Goal: Transaction & Acquisition: Download file/media

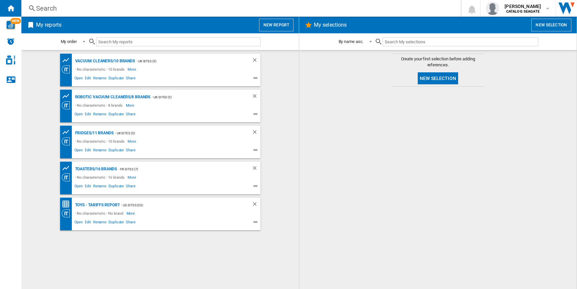
click at [277, 24] on button "New report" at bounding box center [276, 25] width 34 height 13
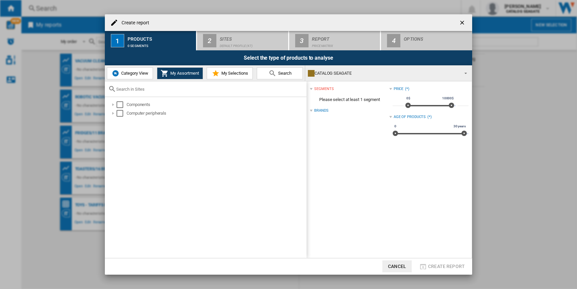
click at [121, 72] on span "Category View" at bounding box center [134, 73] width 29 height 5
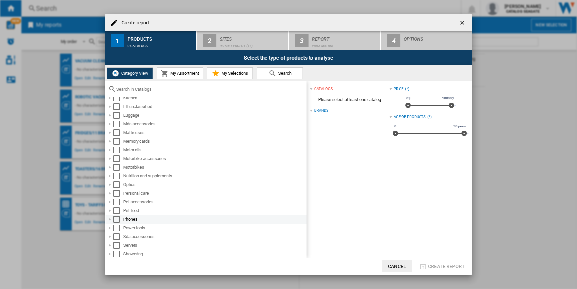
scroll to position [349, 0]
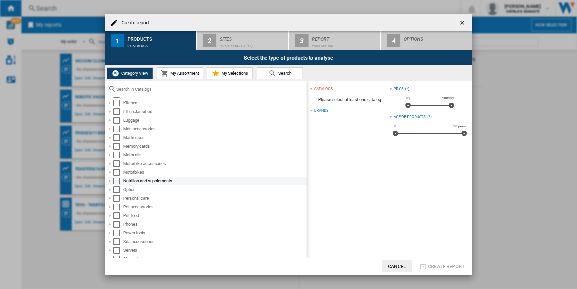
click at [115, 180] on div "Select" at bounding box center [116, 181] width 7 height 7
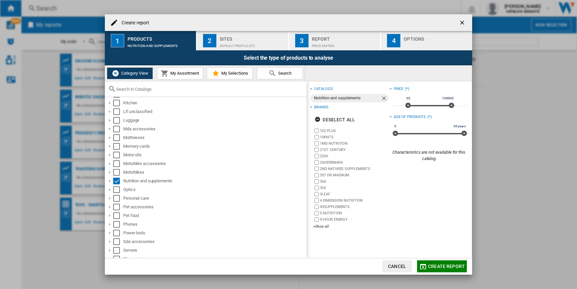
click at [223, 45] on div "Default profile (47)" at bounding box center [253, 44] width 66 height 7
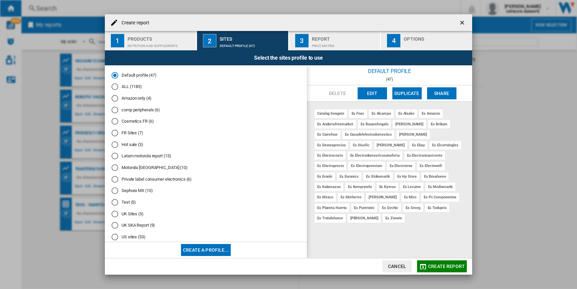
scroll to position [12, 0]
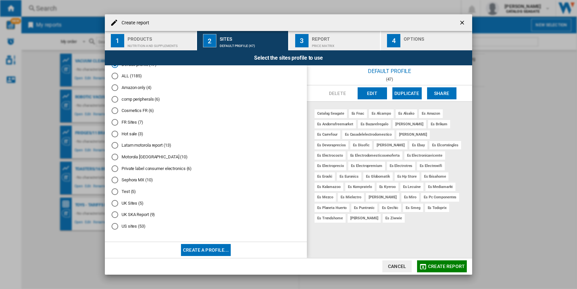
click at [117, 226] on div "US sites (53)" at bounding box center [114, 226] width 7 height 7
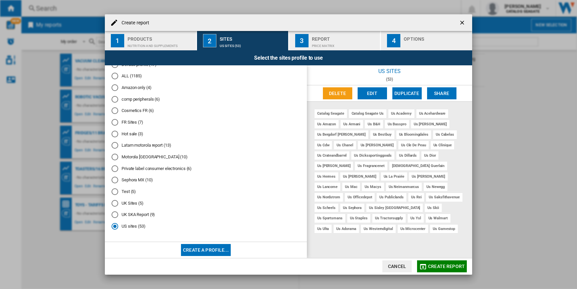
click at [428, 270] on button "Create report" at bounding box center [442, 267] width 50 height 12
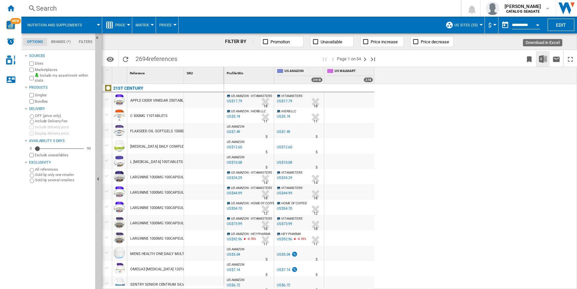
click at [542, 56] on img "Download in Excel" at bounding box center [543, 59] width 8 height 8
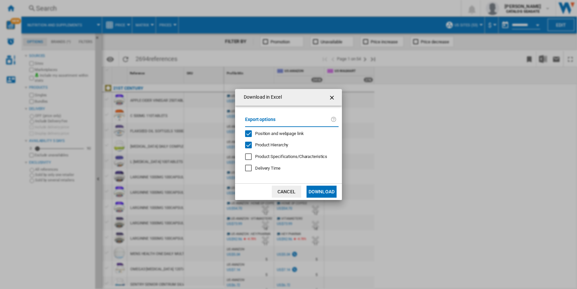
click at [317, 193] on button "Download" at bounding box center [321, 192] width 30 height 12
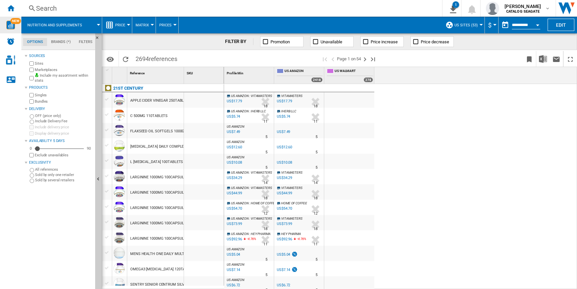
click at [11, 24] on img "WiseCard" at bounding box center [10, 25] width 9 height 9
click at [14, 27] on img "WiseCard" at bounding box center [10, 25] width 9 height 9
